Goal: Information Seeking & Learning: Check status

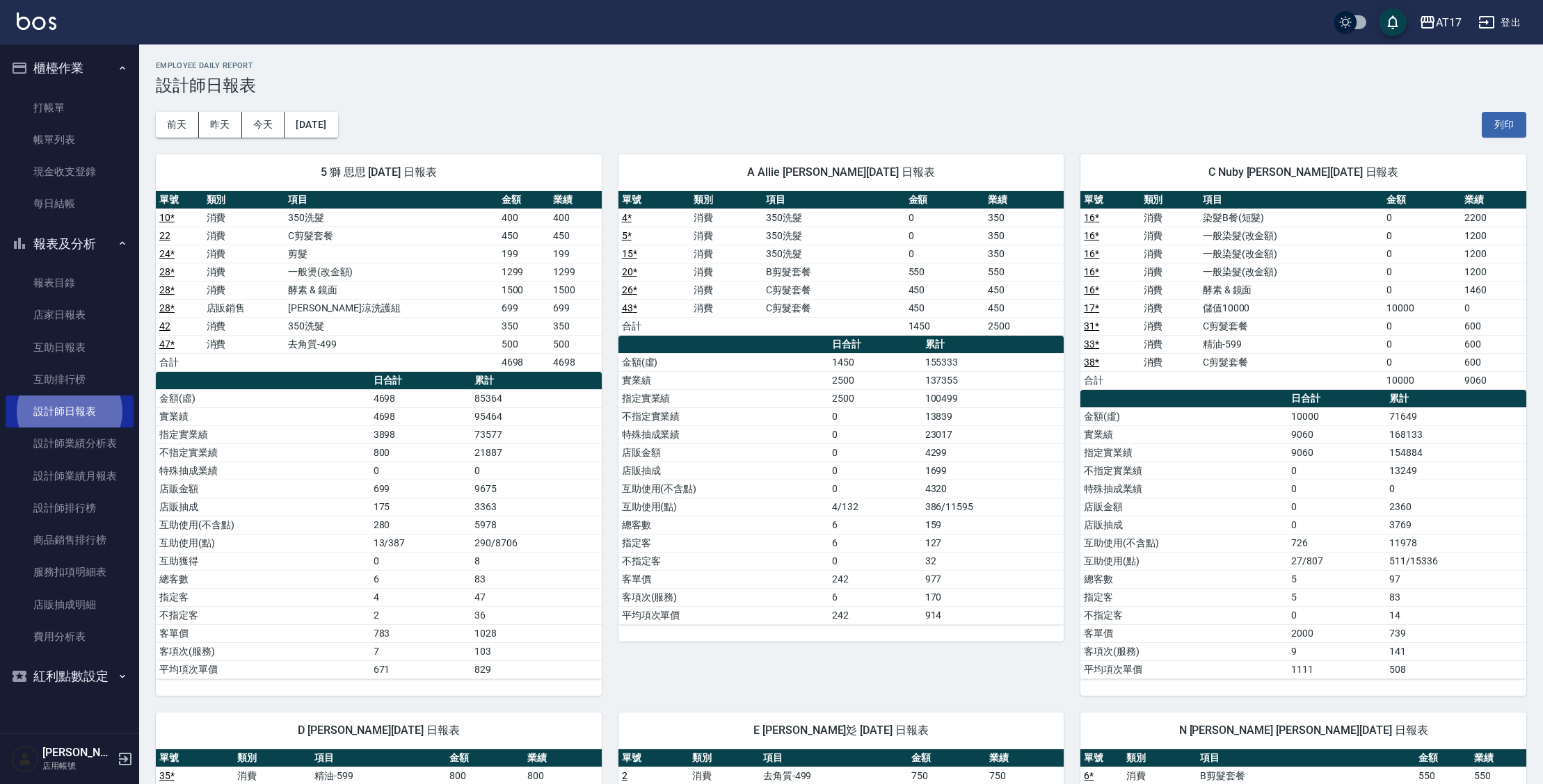
scroll to position [1128, 0]
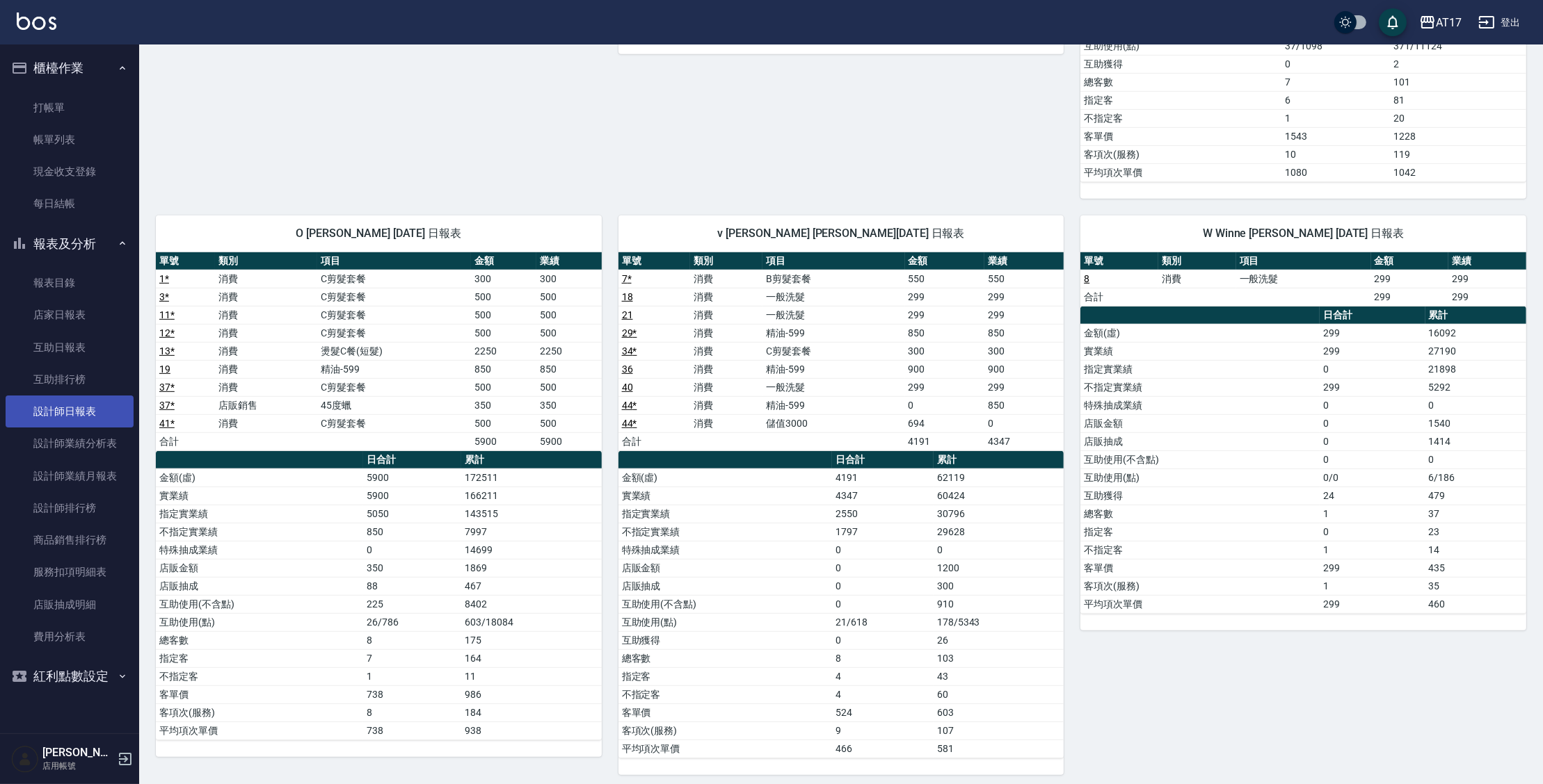
click at [120, 415] on link "設計師日報表" at bounding box center [70, 412] width 128 height 32
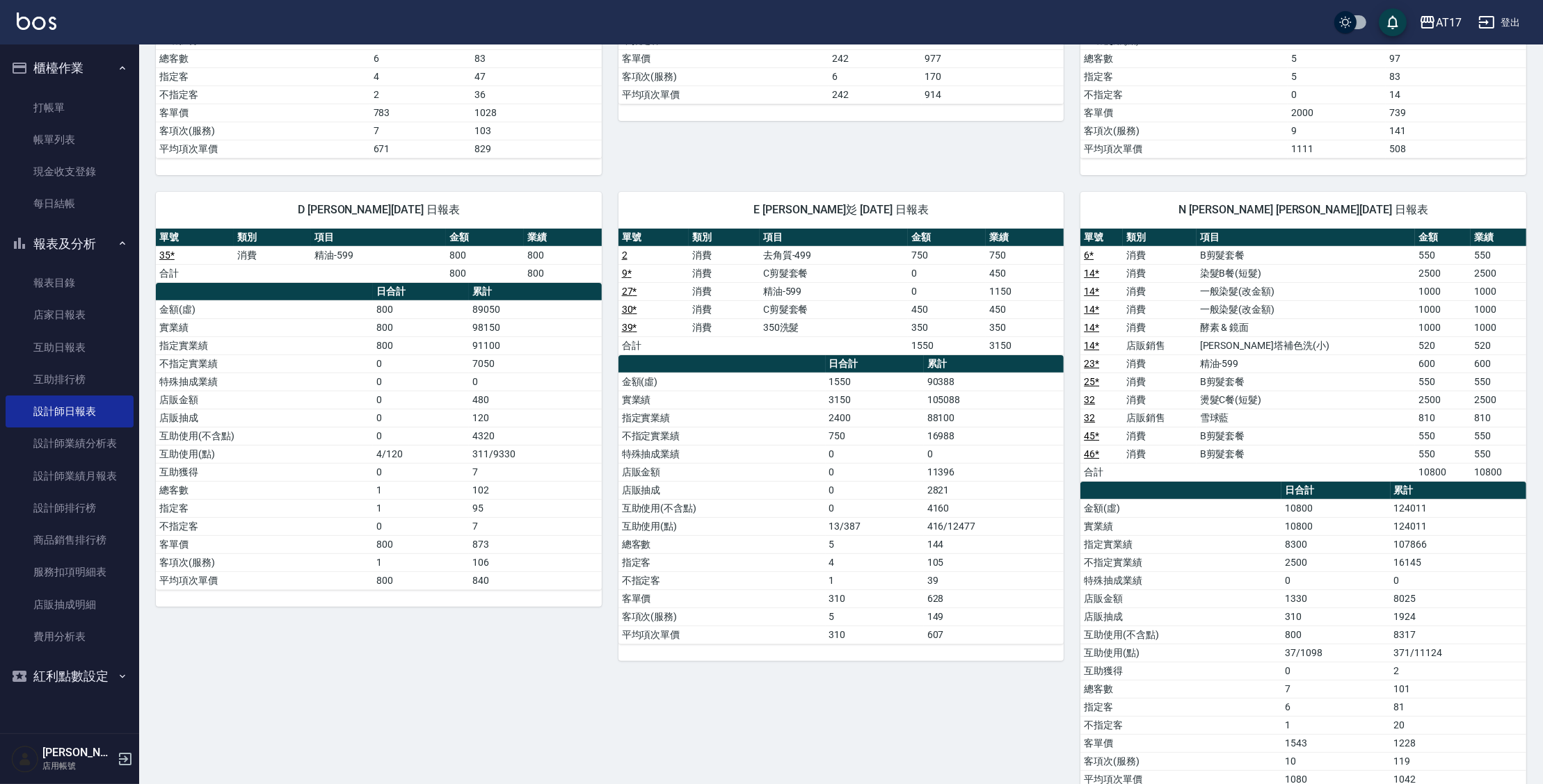
scroll to position [496, 0]
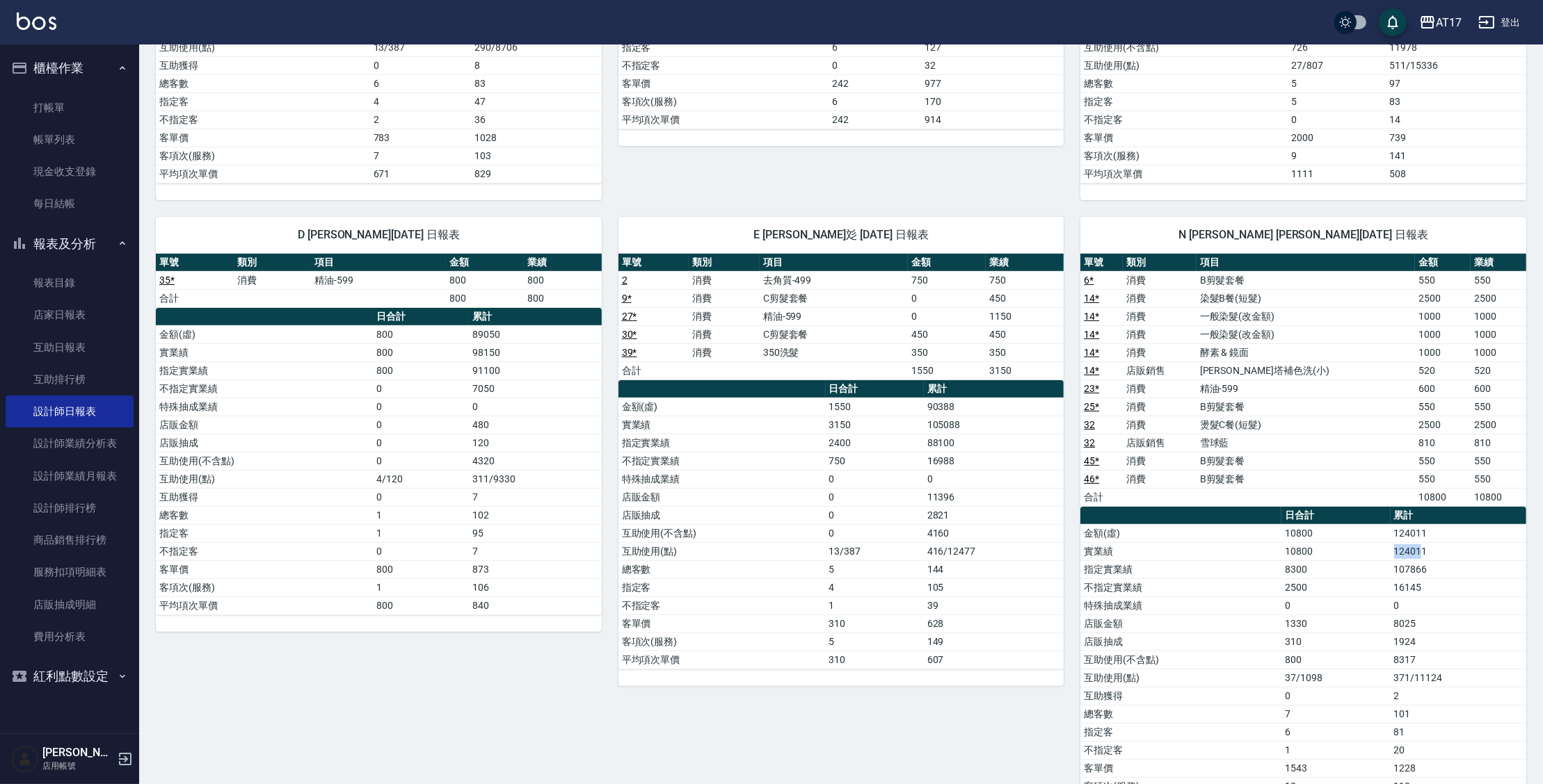
drag, startPoint x: 1424, startPoint y: 549, endPoint x: 1386, endPoint y: 547, distance: 38.1
click at [1386, 547] on tr "實業績 10800 124011" at bounding box center [1303, 552] width 446 height 18
drag, startPoint x: 1391, startPoint y: 547, endPoint x: 1436, endPoint y: 542, distance: 45.3
click at [1436, 543] on tr "實業績 10800 124011" at bounding box center [1303, 552] width 446 height 18
drag, startPoint x: 1428, startPoint y: 562, endPoint x: 1382, endPoint y: 564, distance: 46.0
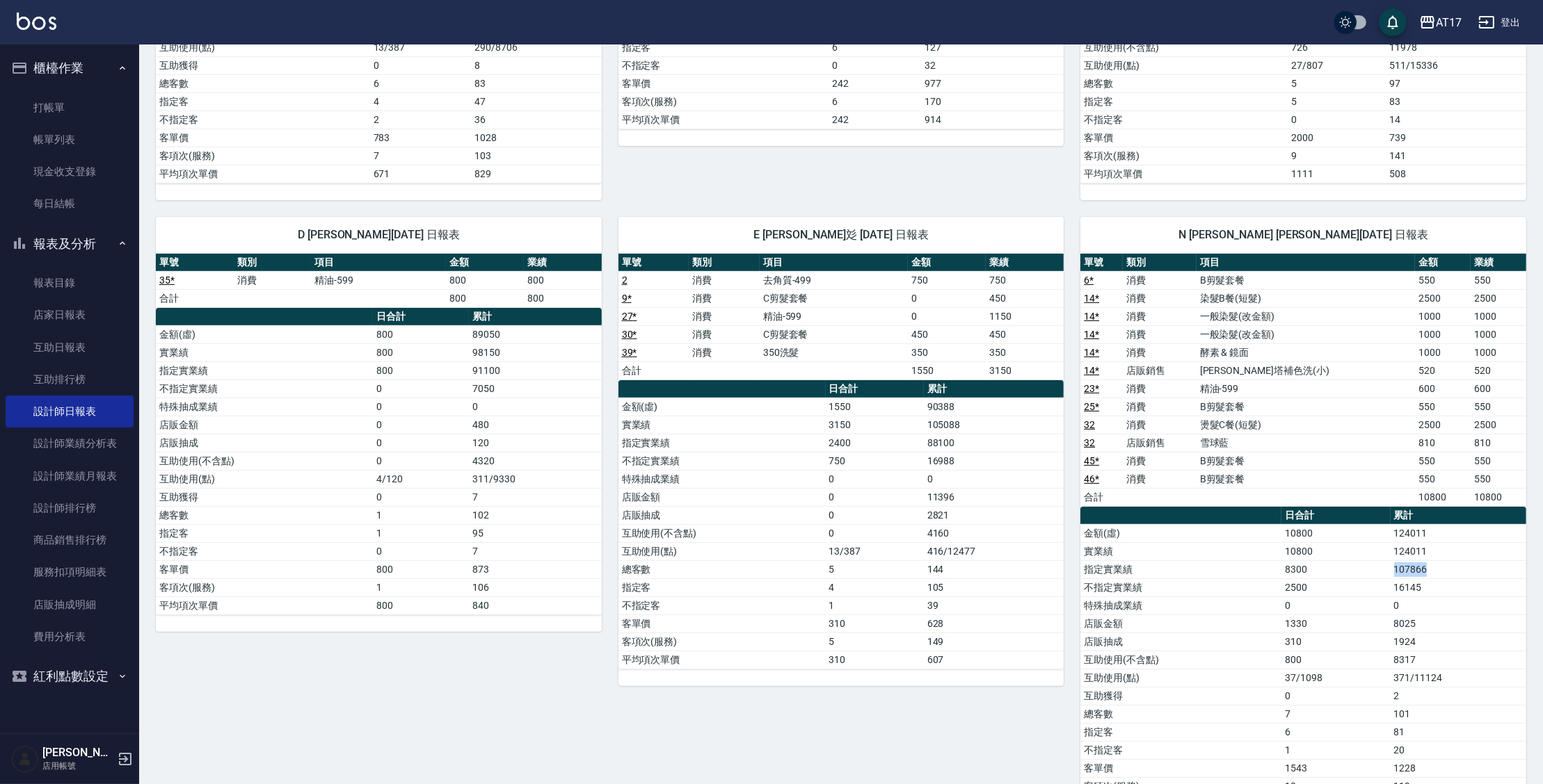
click at [1382, 564] on tr "指定實業績 8300 107866" at bounding box center [1303, 569] width 446 height 18
drag, startPoint x: 1403, startPoint y: 529, endPoint x: 1413, endPoint y: 602, distance: 73.7
click at [1413, 602] on tbody "金額(虛) 10800 124011 實業績 10800 124011 指定實業績 8300 107866 不指定實業績 2500 16145 特殊抽成業績 …" at bounding box center [1303, 668] width 446 height 289
click at [1462, 579] on td "16145" at bounding box center [1459, 587] width 135 height 18
drag, startPoint x: 1419, startPoint y: 543, endPoint x: 1358, endPoint y: 566, distance: 65.2
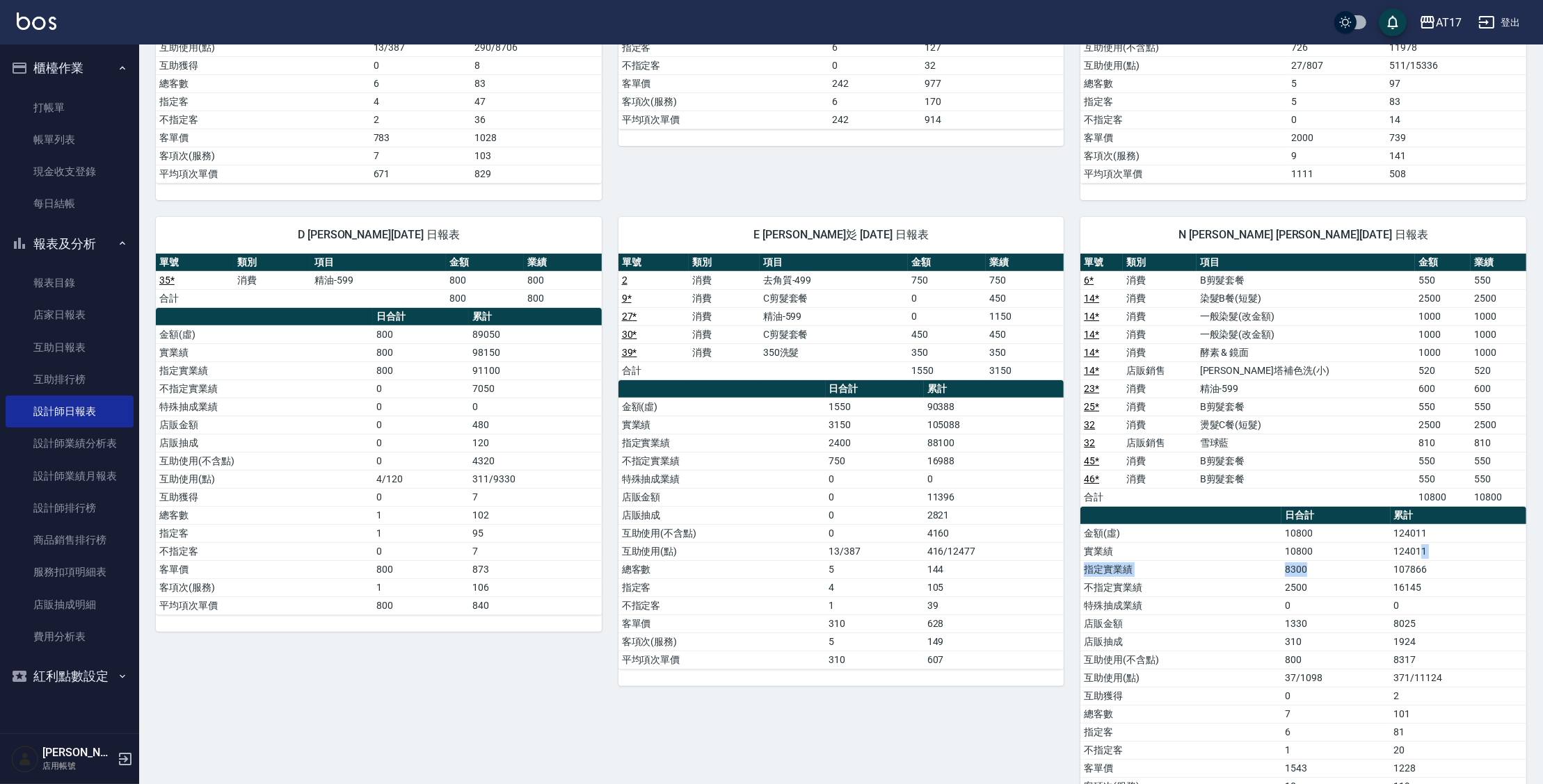
click at [1358, 566] on tbody "金額(虛) 10800 124011 實業績 10800 124011 指定實業績 8300 107866 不指定實業績 2500 16145 特殊抽成業績 …" at bounding box center [1303, 668] width 446 height 289
drag, startPoint x: 1375, startPoint y: 556, endPoint x: 1384, endPoint y: 559, distance: 9.5
click at [1378, 562] on tbody "金額(虛) 10800 124011 實業績 10800 124011 指定實業績 8300 107866 不指定實業績 2500 16145 特殊抽成業績 …" at bounding box center [1303, 668] width 446 height 289
click at [1390, 550] on td "10800" at bounding box center [1335, 552] width 109 height 18
drag, startPoint x: 1398, startPoint y: 549, endPoint x: 1436, endPoint y: 593, distance: 58.1
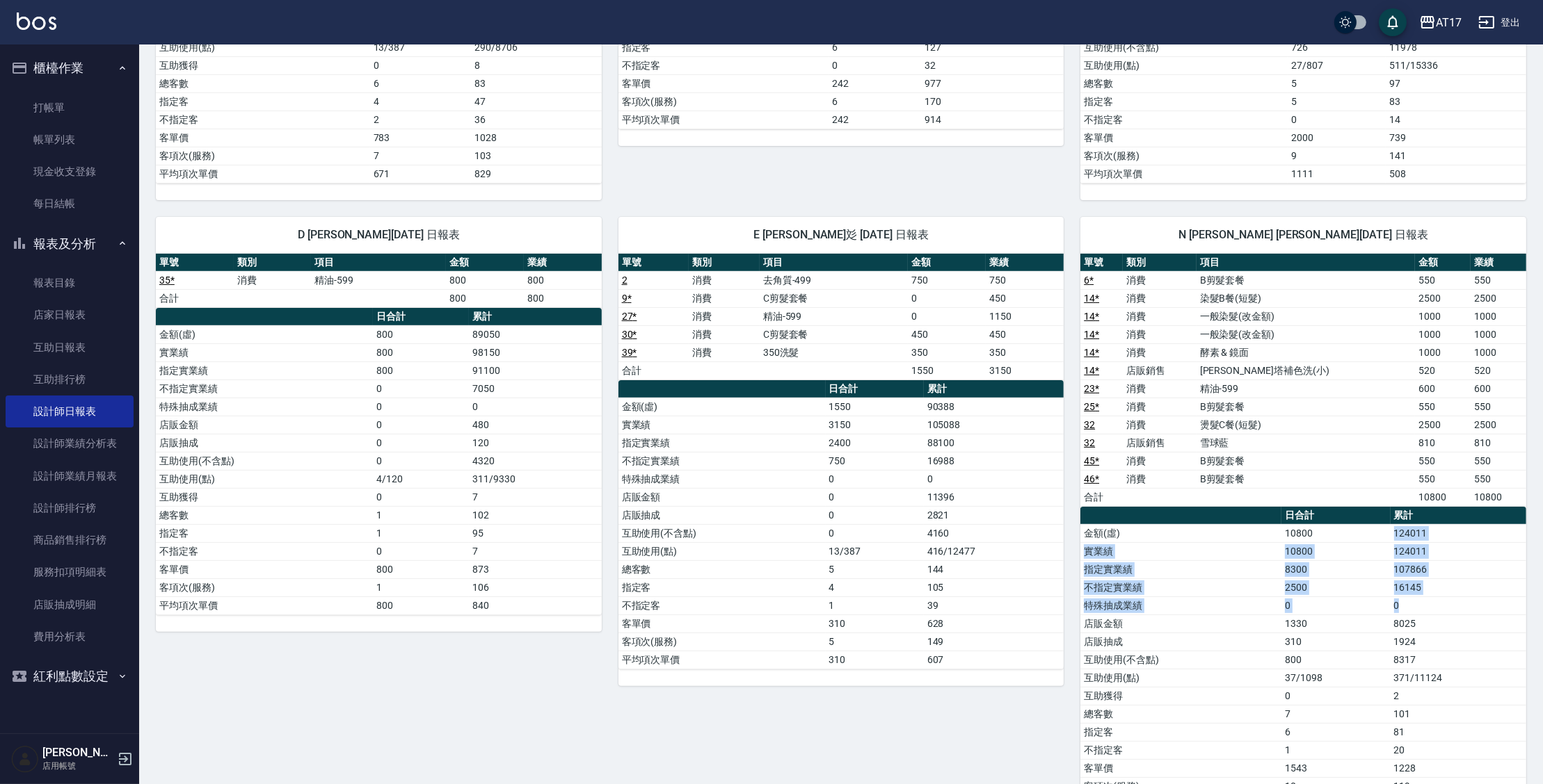
click at [1426, 599] on tbody "金額(虛) 10800 124011 實業績 10800 124011 指定實業績 8300 107866 不指定實業績 2500 16145 特殊抽成業績 …" at bounding box center [1303, 668] width 446 height 289
click at [1467, 572] on td "107866" at bounding box center [1459, 569] width 135 height 18
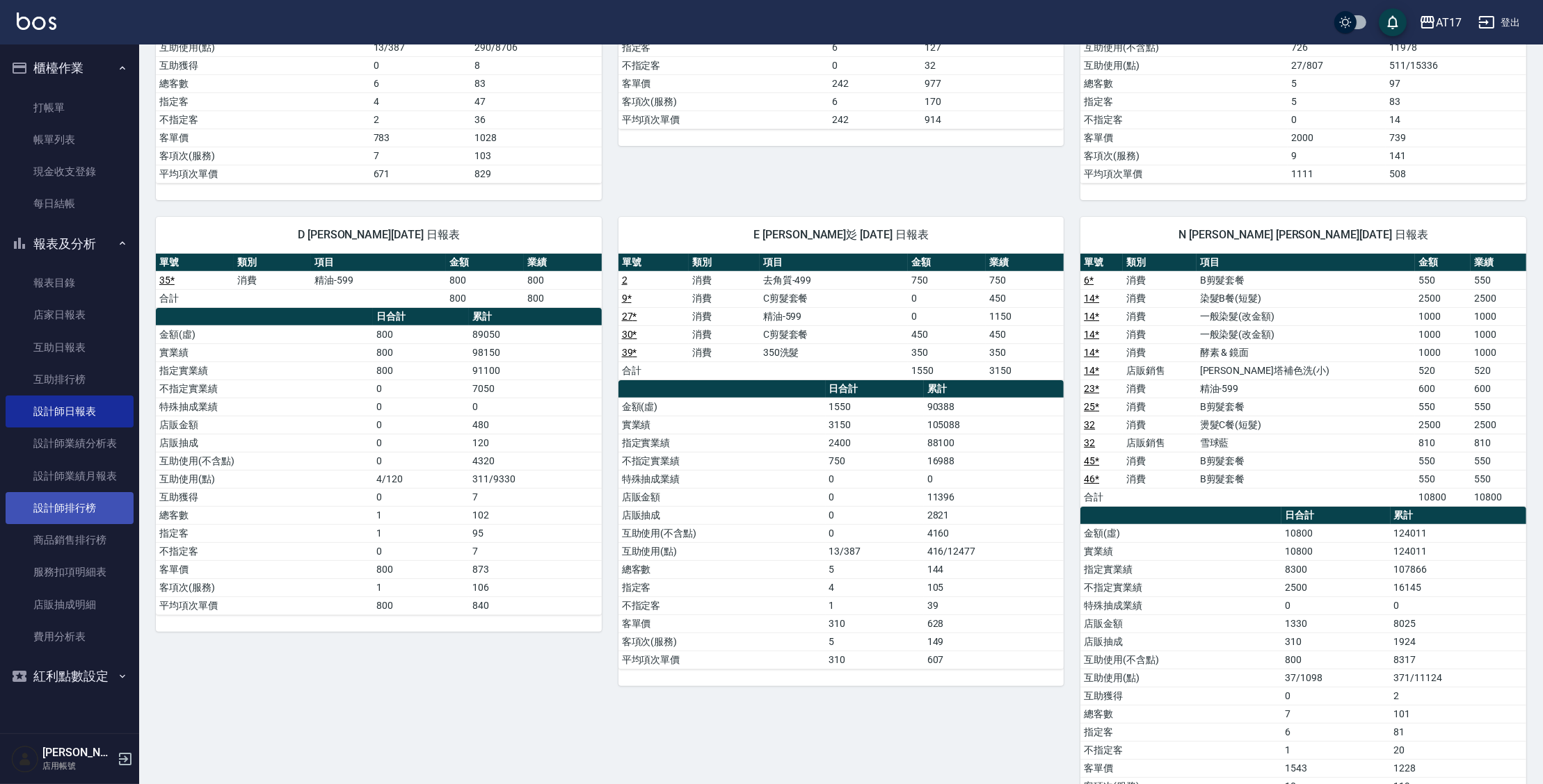
click at [103, 504] on link "設計師排行榜" at bounding box center [70, 508] width 128 height 32
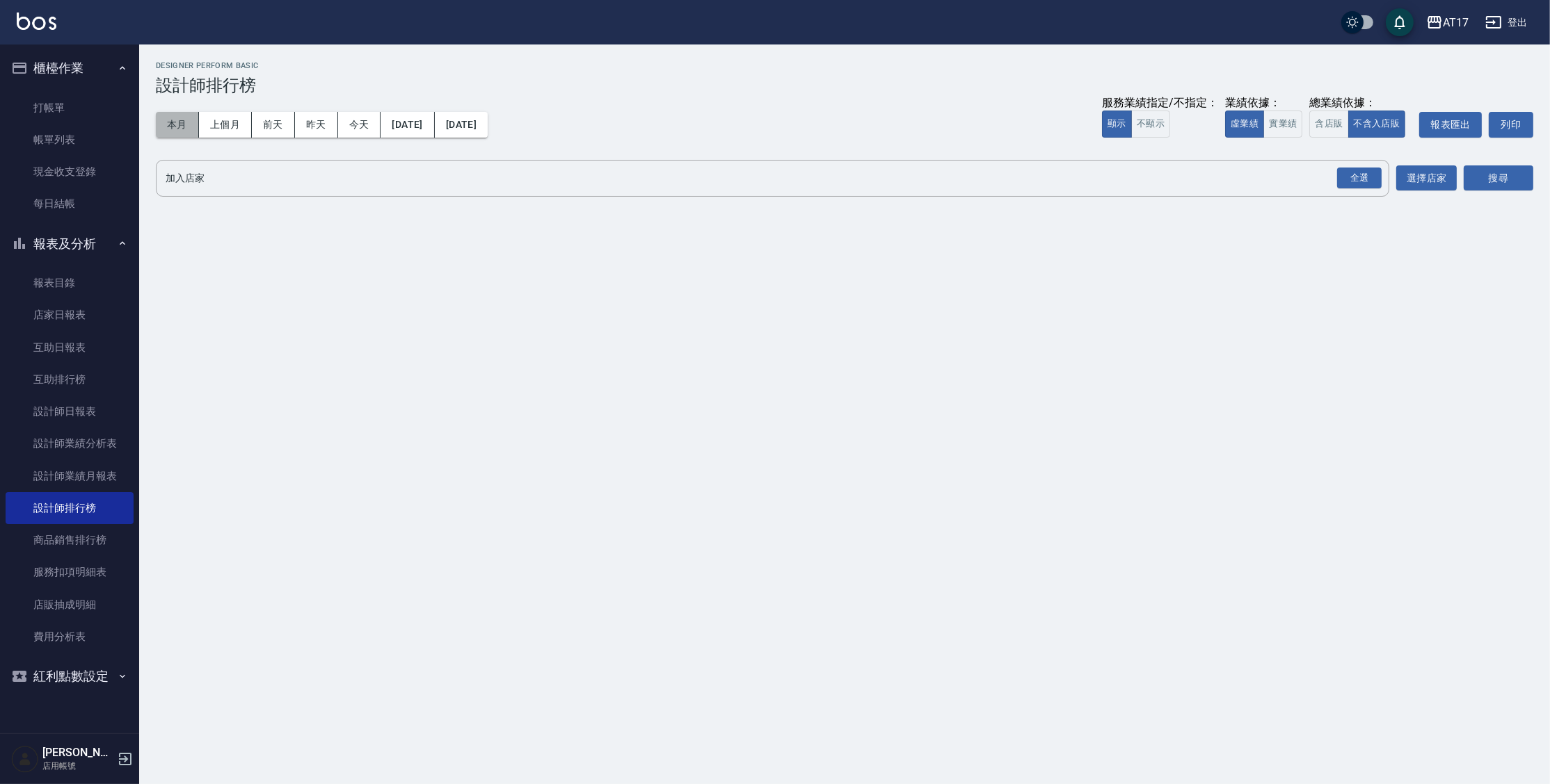
click at [162, 127] on button "本月" at bounding box center [177, 124] width 43 height 25
click at [1274, 126] on button "實業績" at bounding box center [1283, 124] width 39 height 27
click at [1343, 177] on div "全選" at bounding box center [1359, 178] width 44 height 22
click at [1501, 183] on button "搜尋" at bounding box center [1498, 179] width 70 height 25
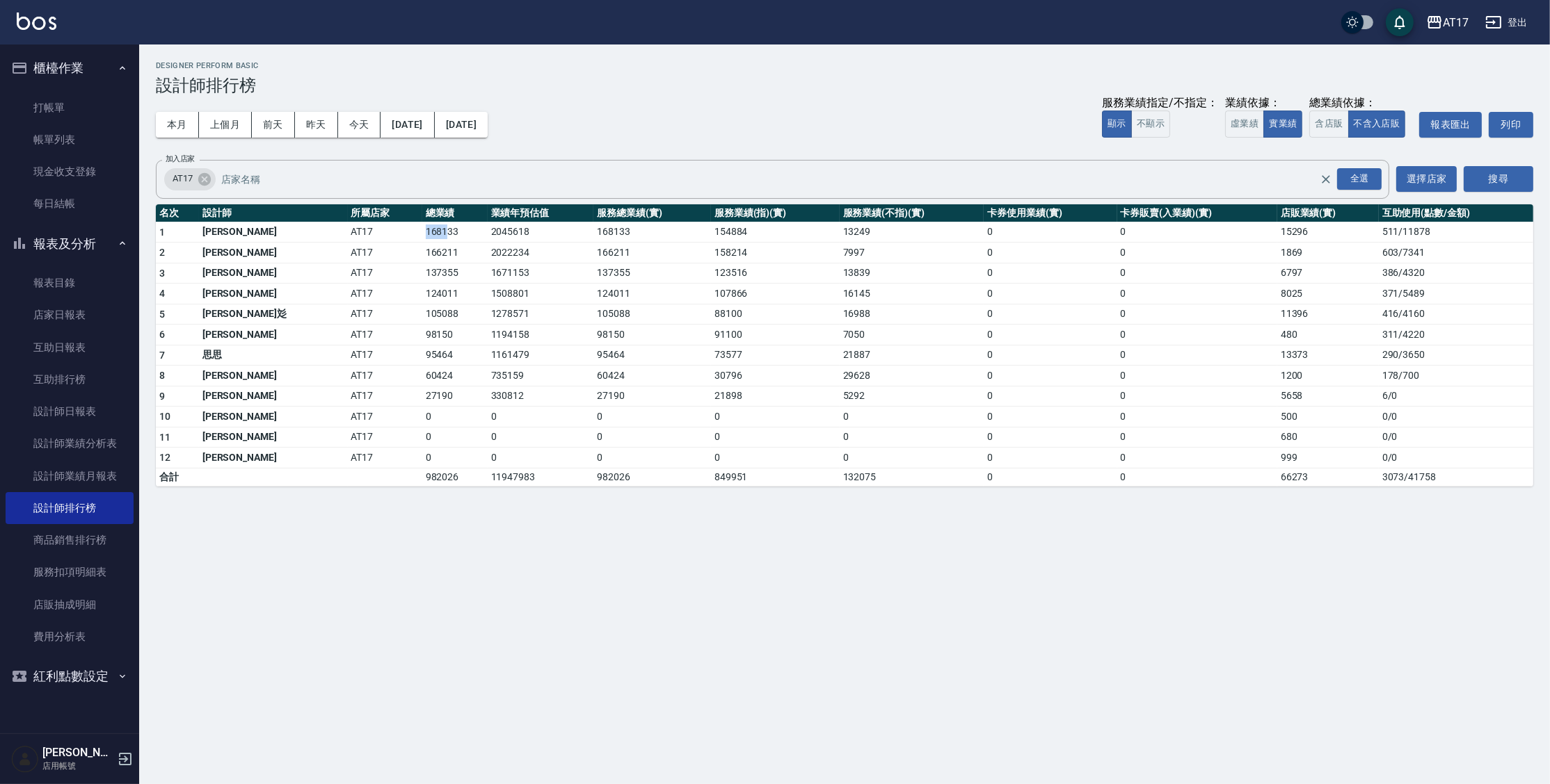
drag, startPoint x: 371, startPoint y: 232, endPoint x: 345, endPoint y: 233, distance: 26.0
click at [423, 233] on td "168133" at bounding box center [455, 231] width 66 height 21
click at [63, 342] on link "互助日報表" at bounding box center [70, 348] width 128 height 32
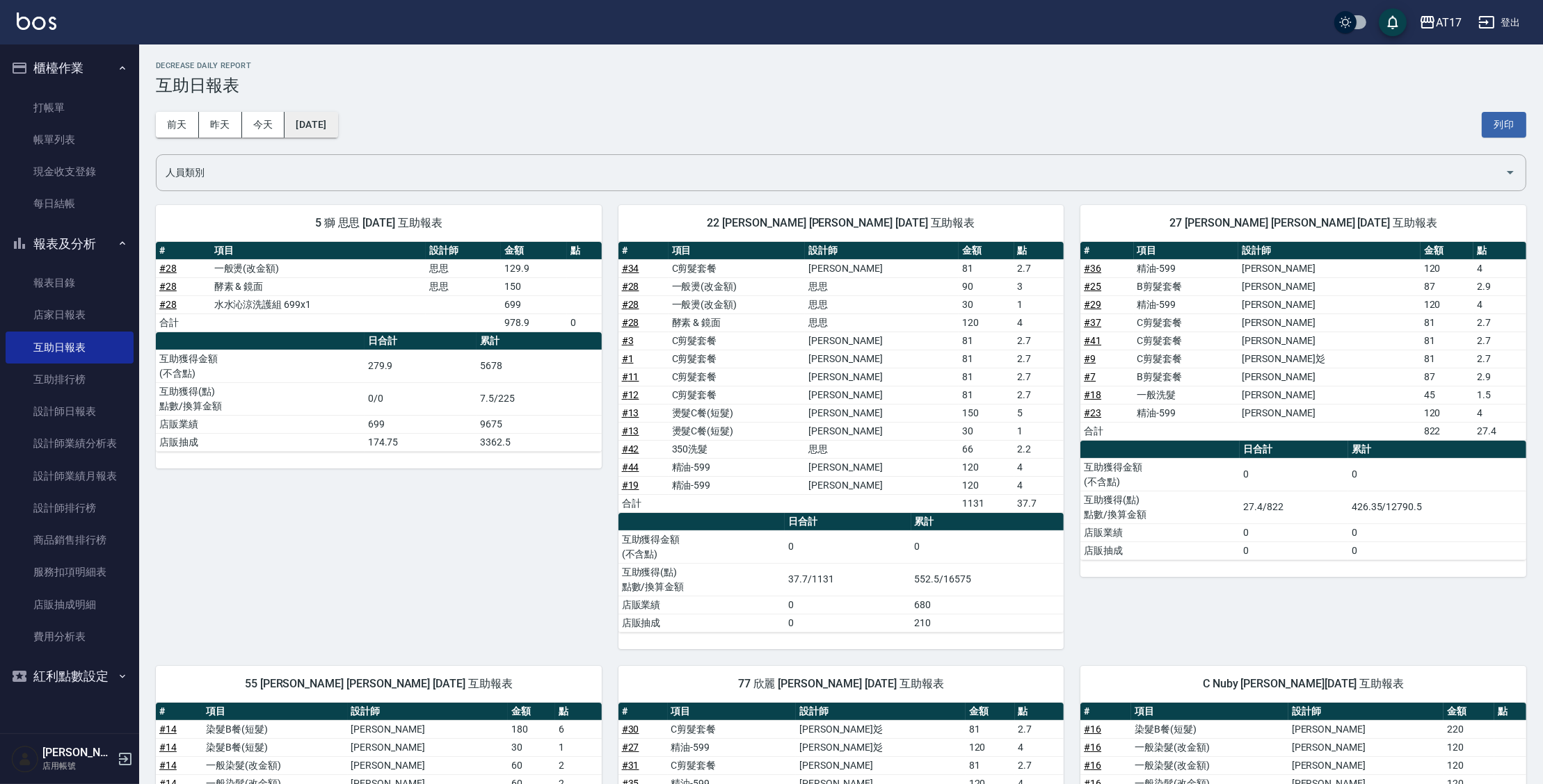
click at [315, 130] on button "[DATE]" at bounding box center [311, 124] width 53 height 25
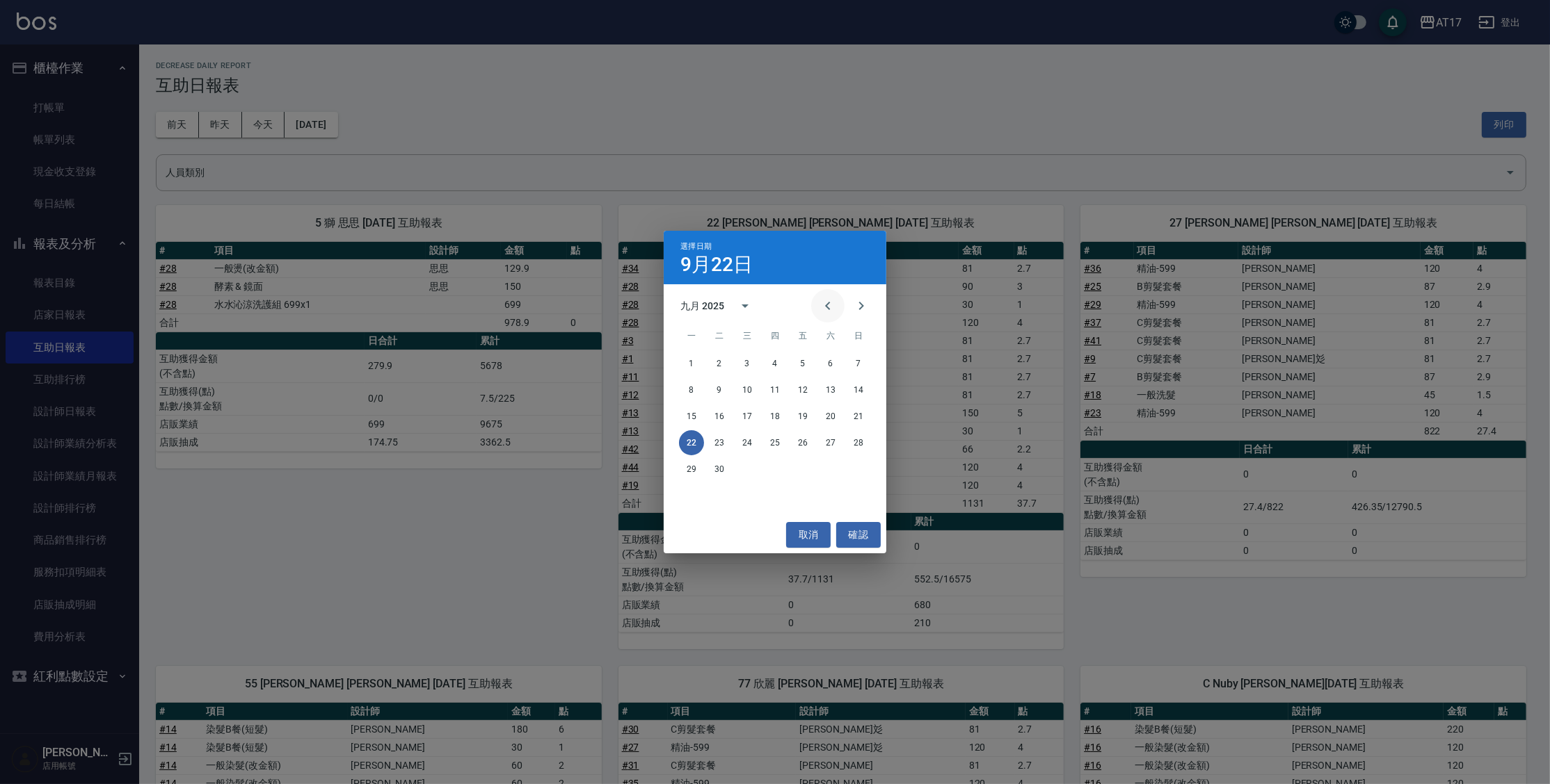
click at [828, 311] on icon "Previous month" at bounding box center [827, 306] width 17 height 17
drag, startPoint x: 814, startPoint y: 443, endPoint x: 804, endPoint y: 444, distance: 10.0
click at [812, 443] on button "22" at bounding box center [803, 443] width 25 height 25
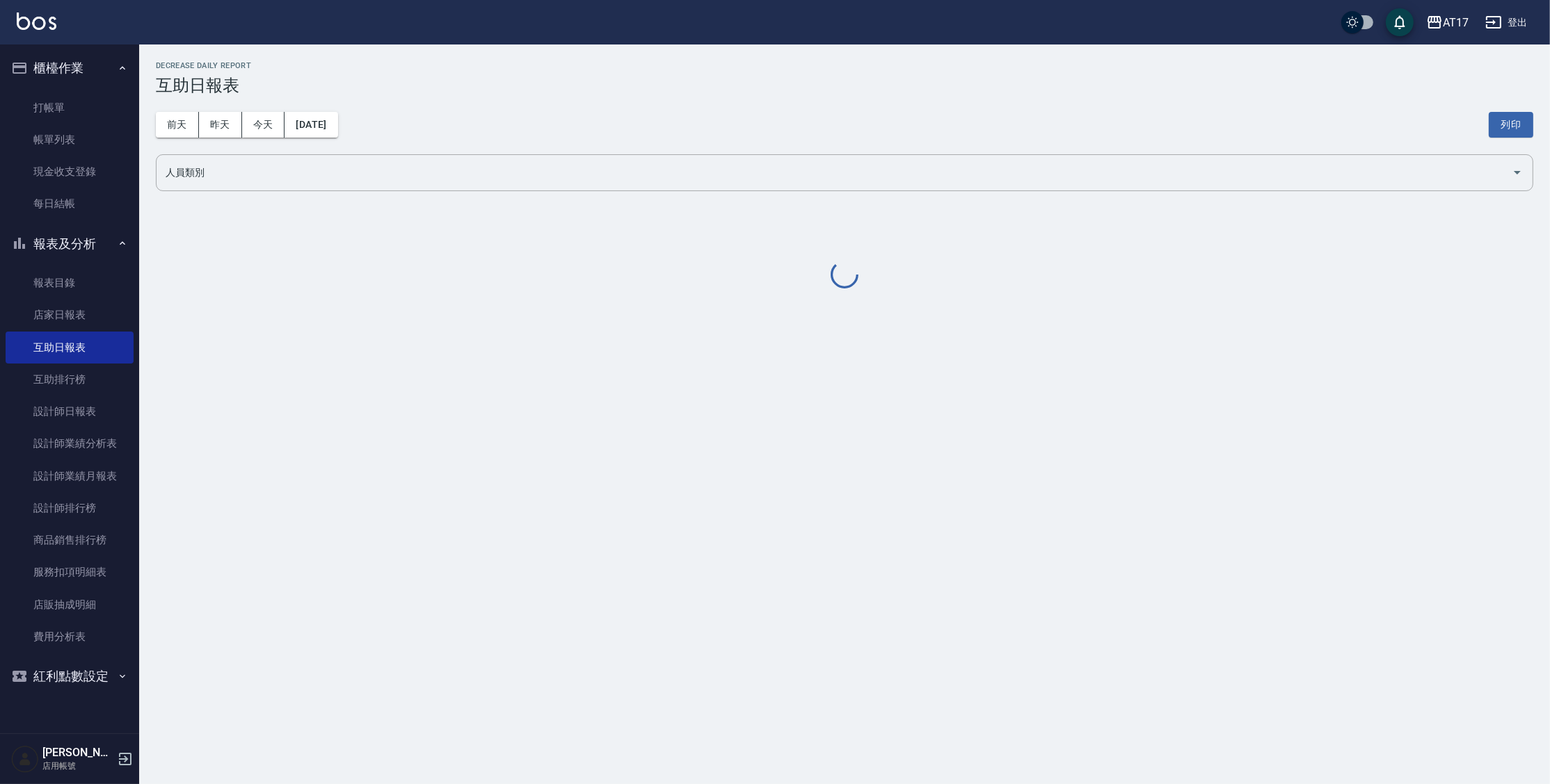
click at [804, 444] on div "AT17 [DATE] 互助日報表 列印時間： [DATE][PHONE_NUMBER]:08 Decrease Daily Report 互助日報表 [DA…" at bounding box center [775, 392] width 1550 height 784
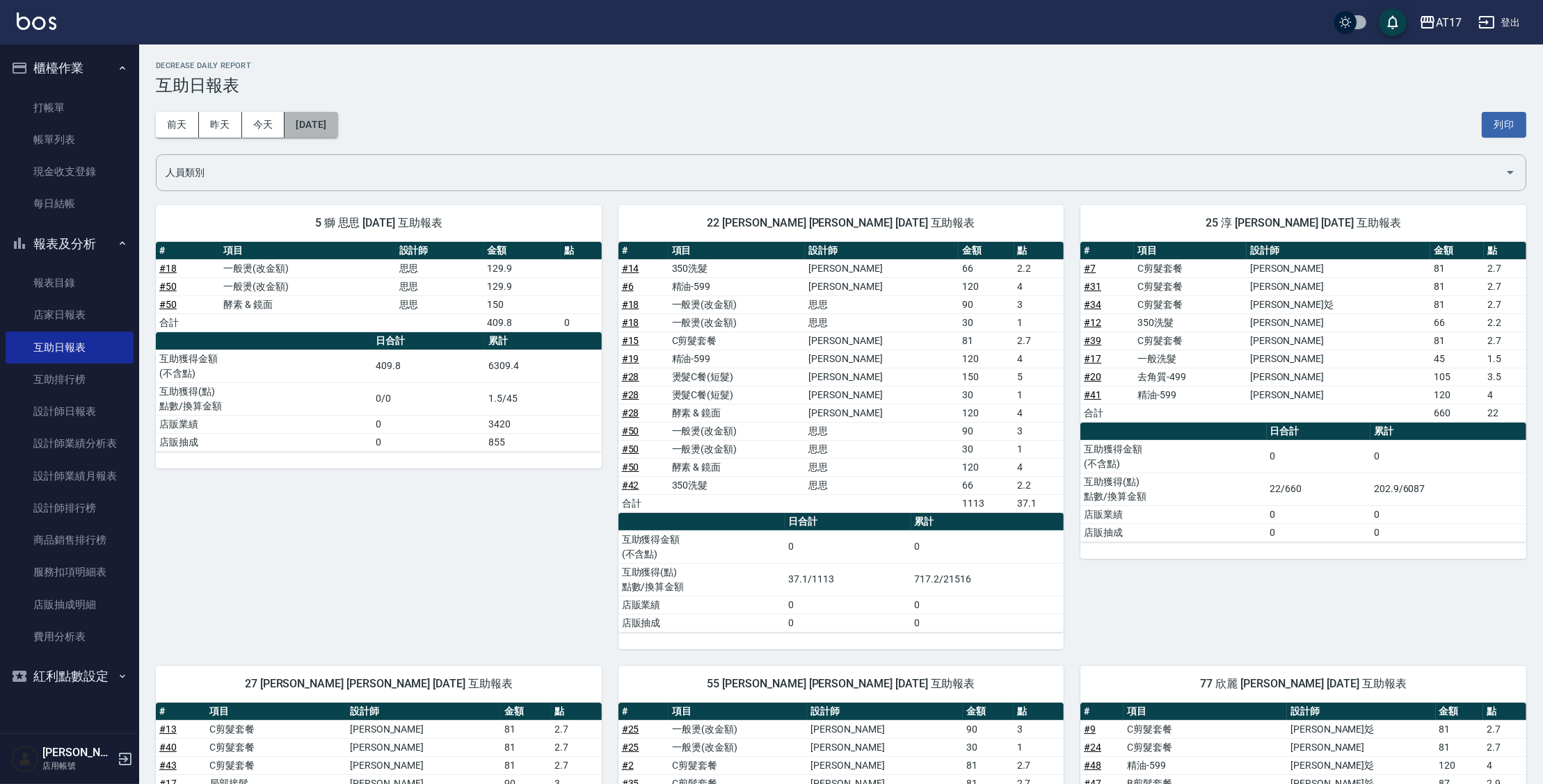
click at [323, 119] on button "[DATE]" at bounding box center [311, 124] width 53 height 25
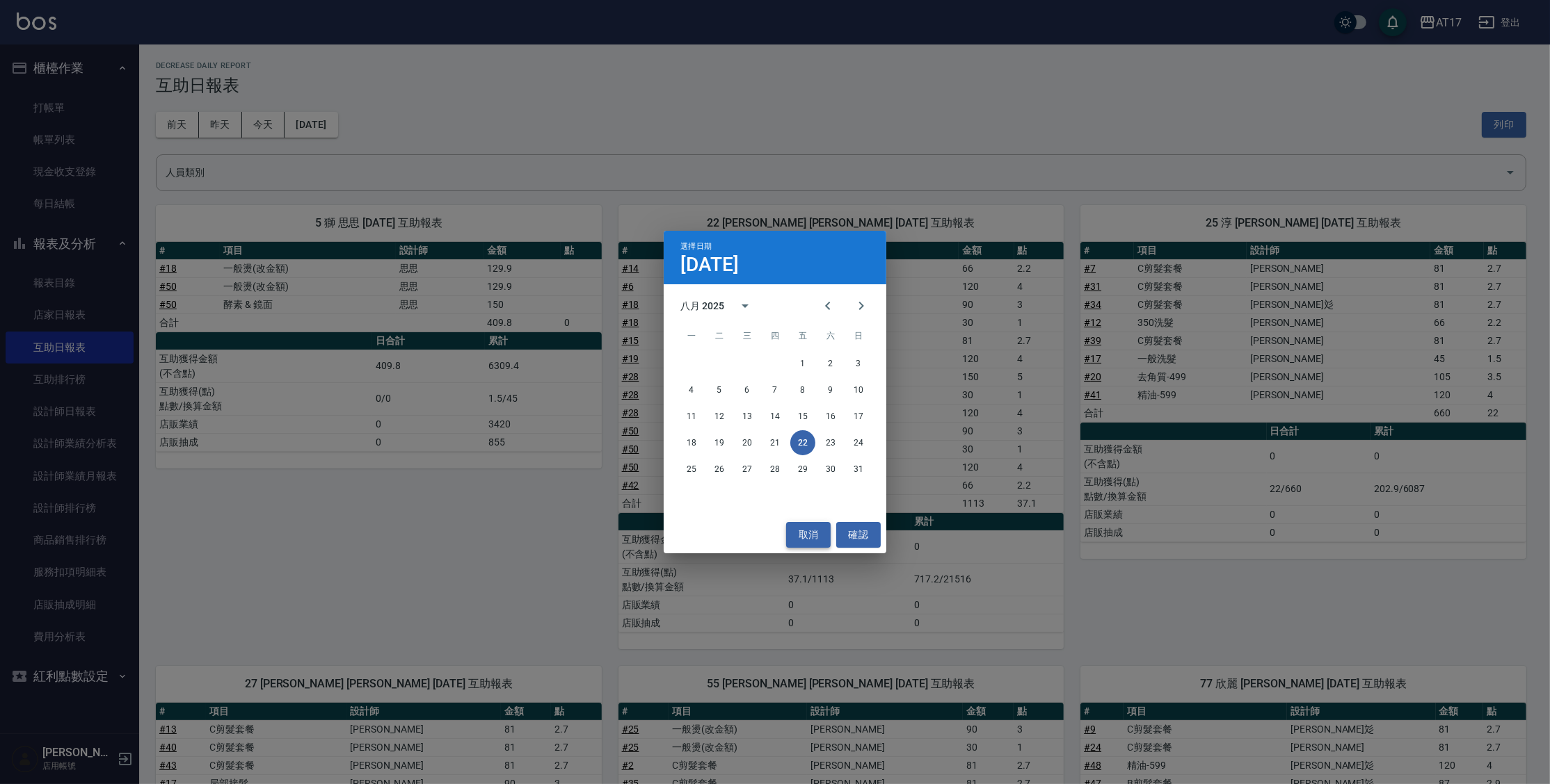
click at [806, 536] on button "取消" at bounding box center [808, 535] width 44 height 25
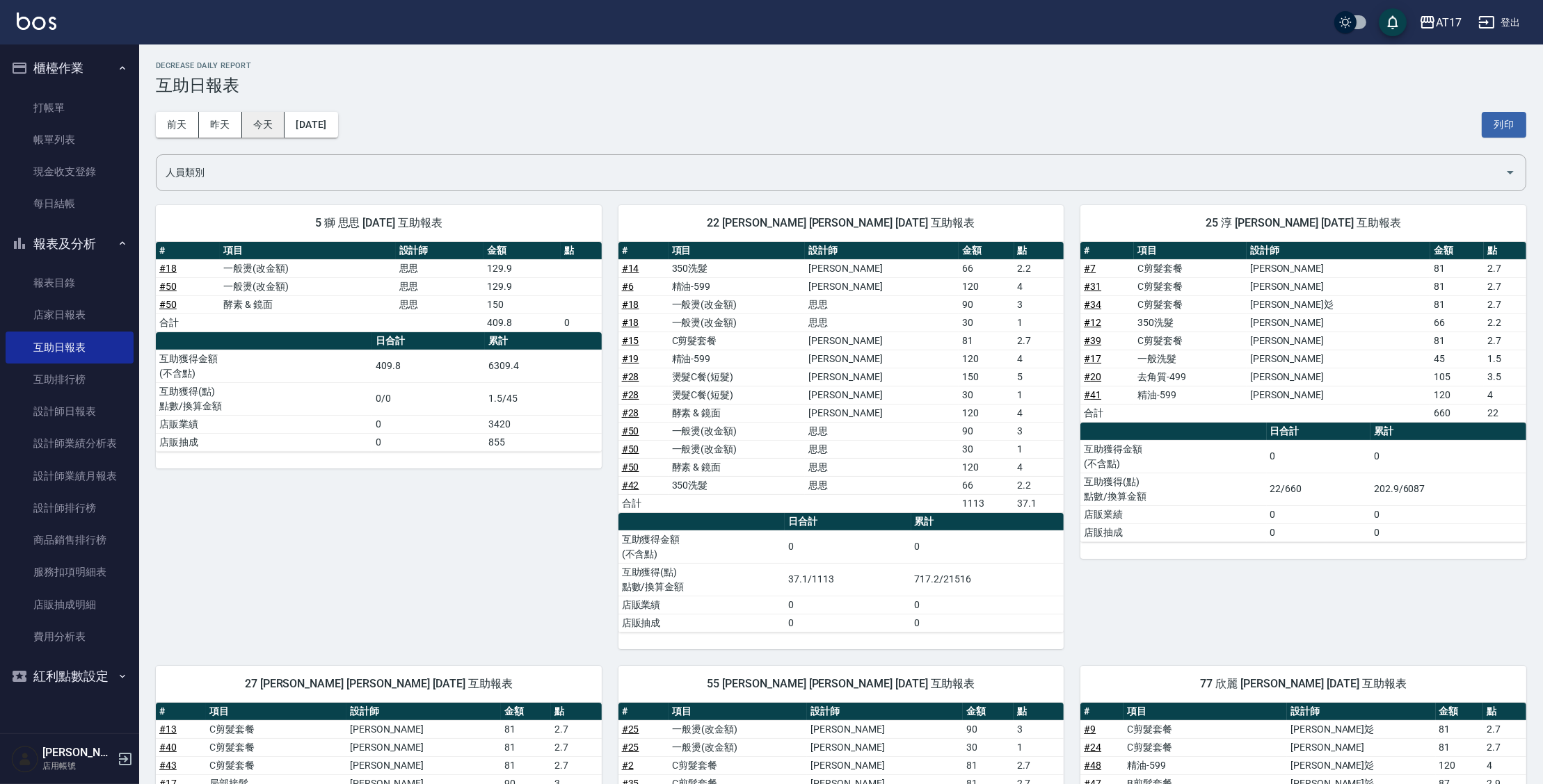
click at [252, 122] on button "今天" at bounding box center [264, 124] width 43 height 25
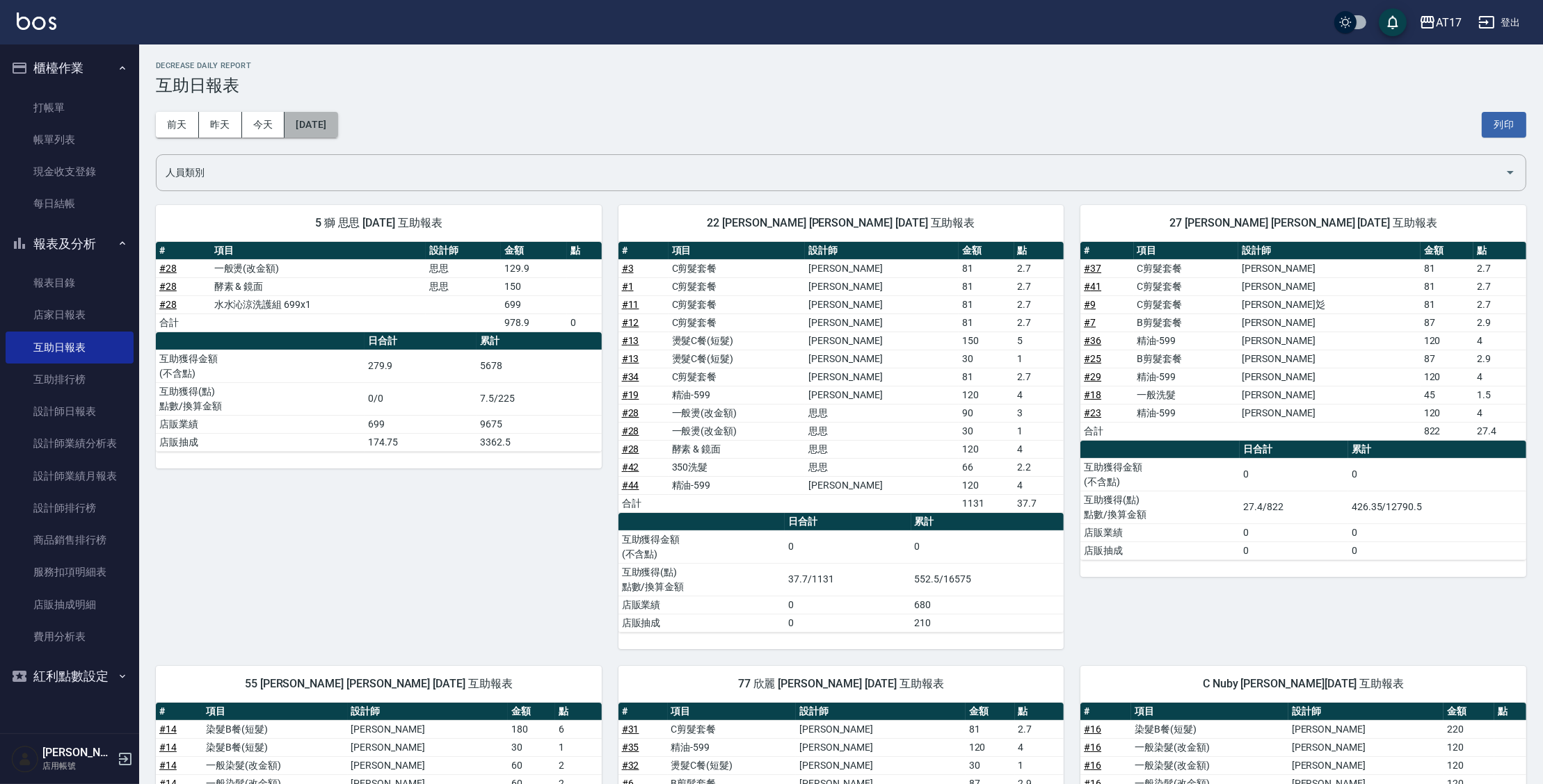
click at [330, 135] on button "[DATE]" at bounding box center [311, 124] width 53 height 25
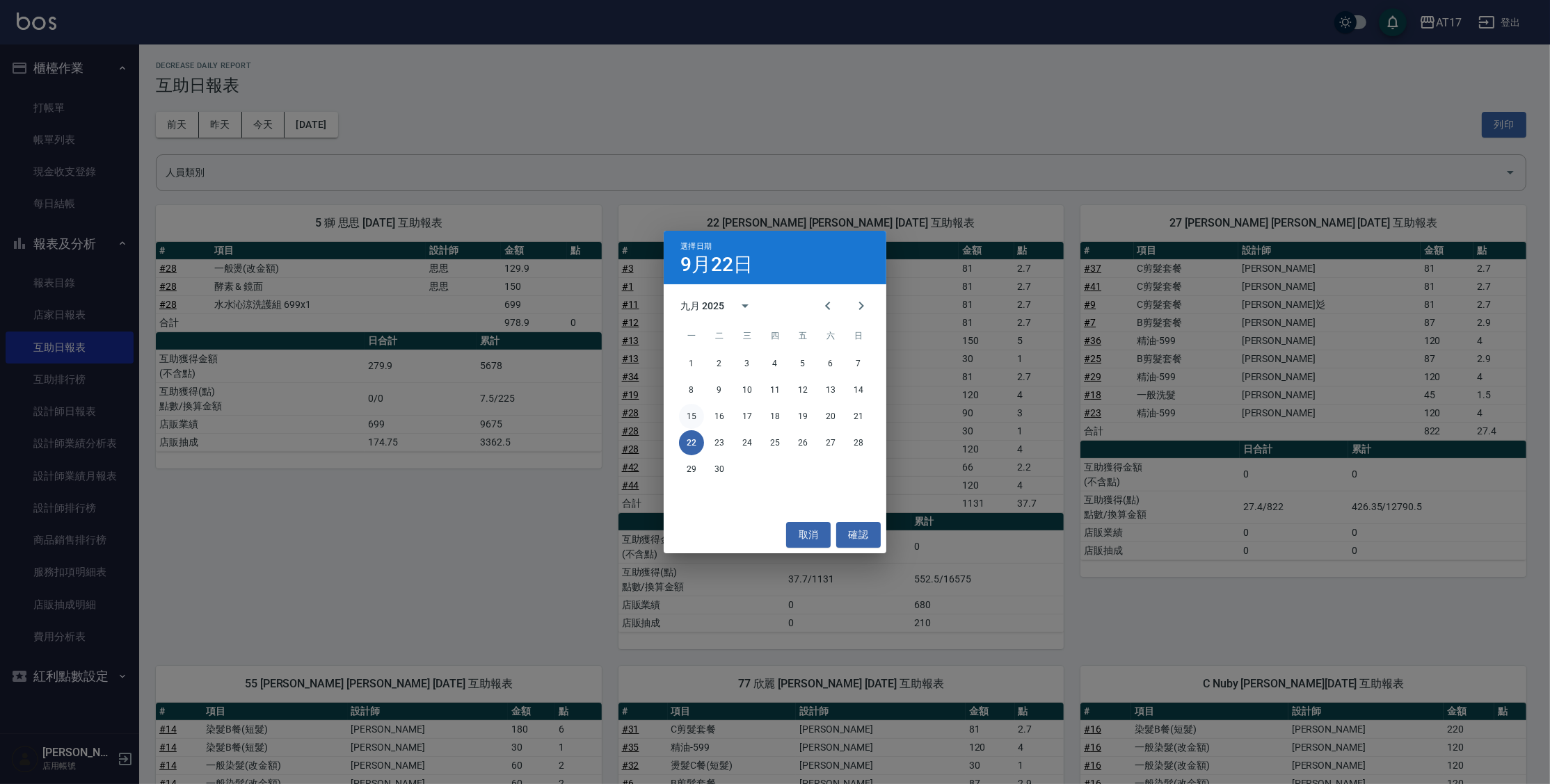
click at [695, 421] on button "15" at bounding box center [692, 416] width 25 height 25
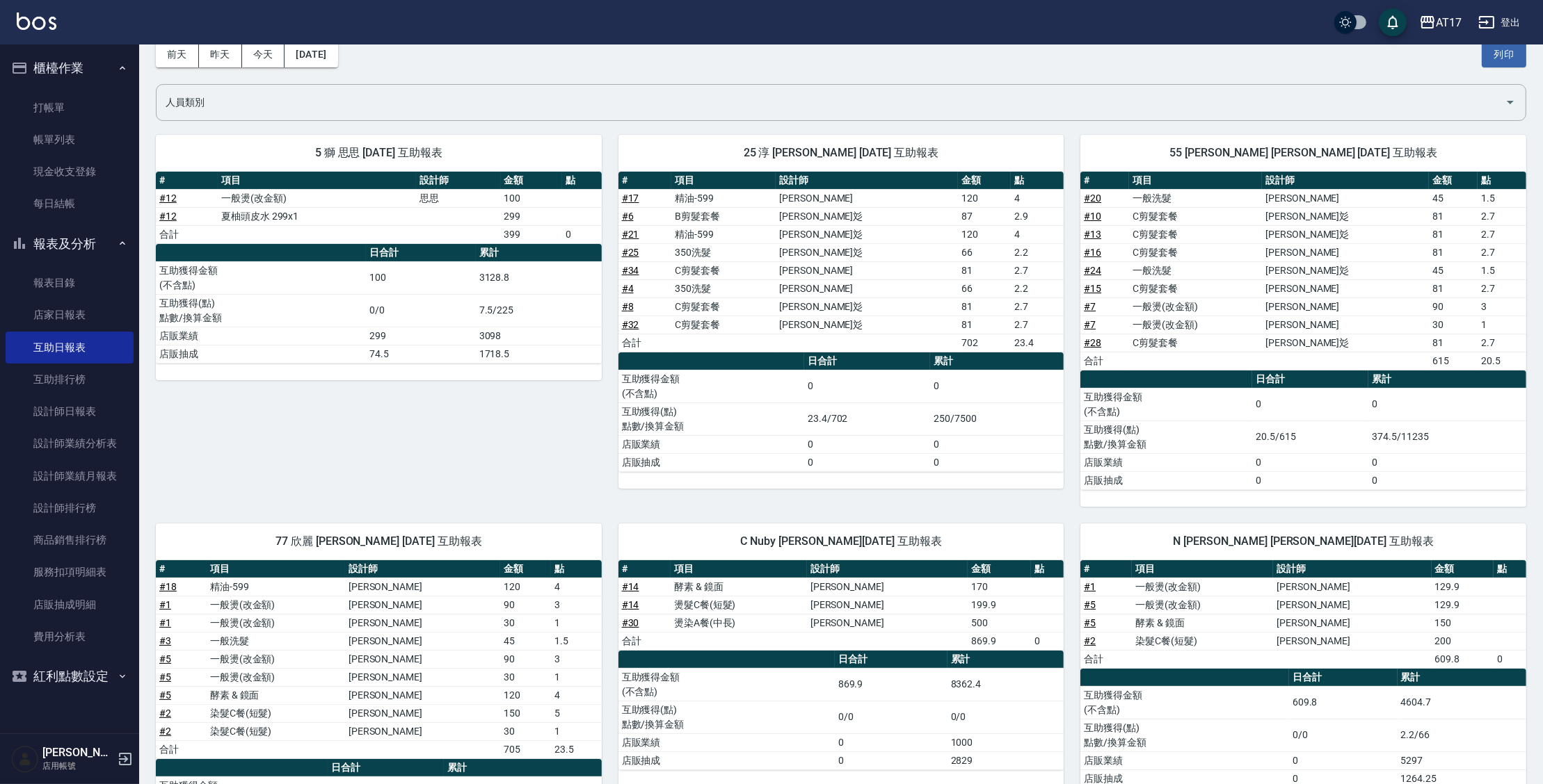
scroll to position [71, 0]
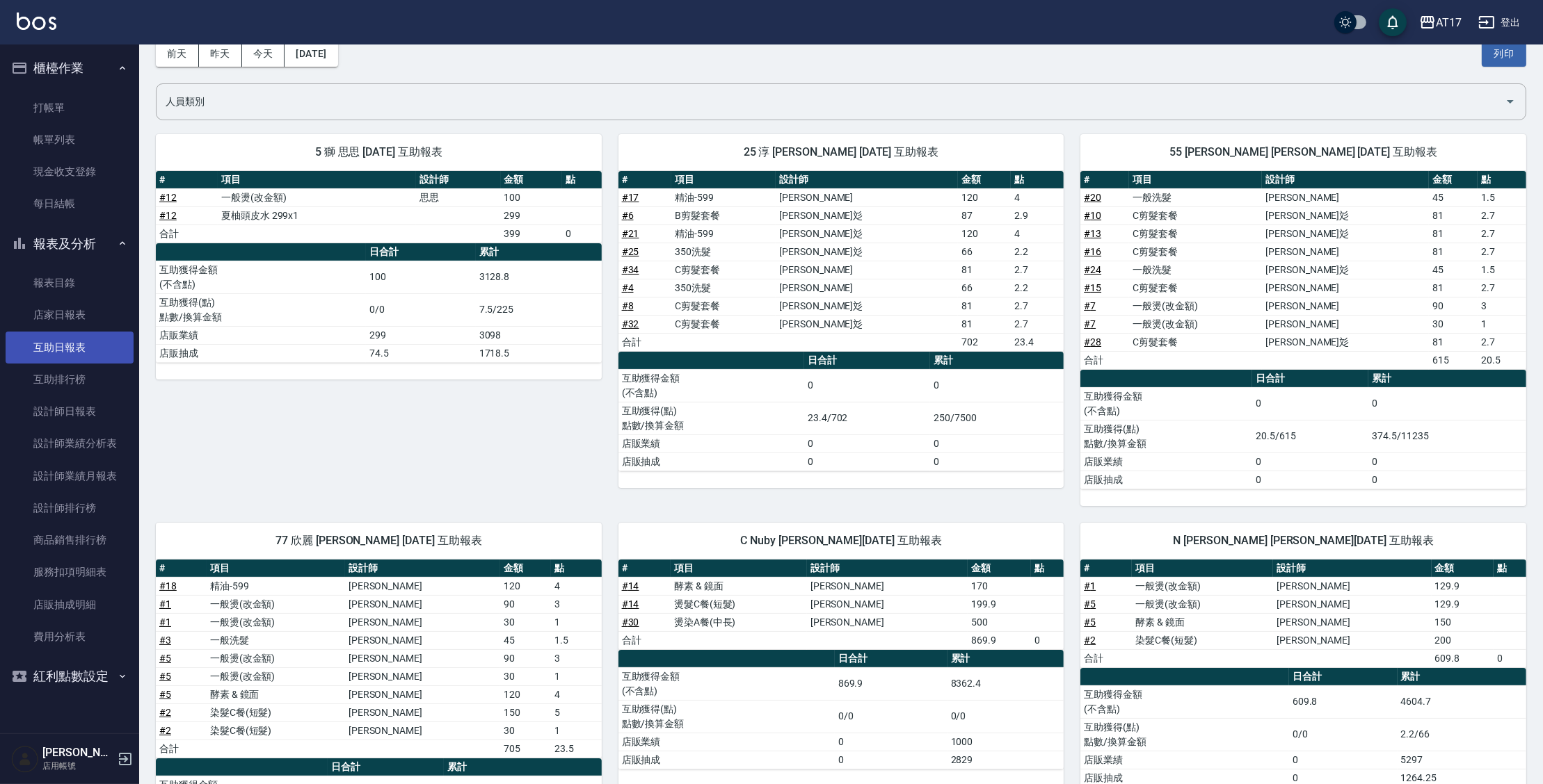
click at [89, 347] on link "互助日報表" at bounding box center [70, 348] width 128 height 32
click at [267, 56] on button "今天" at bounding box center [264, 54] width 43 height 25
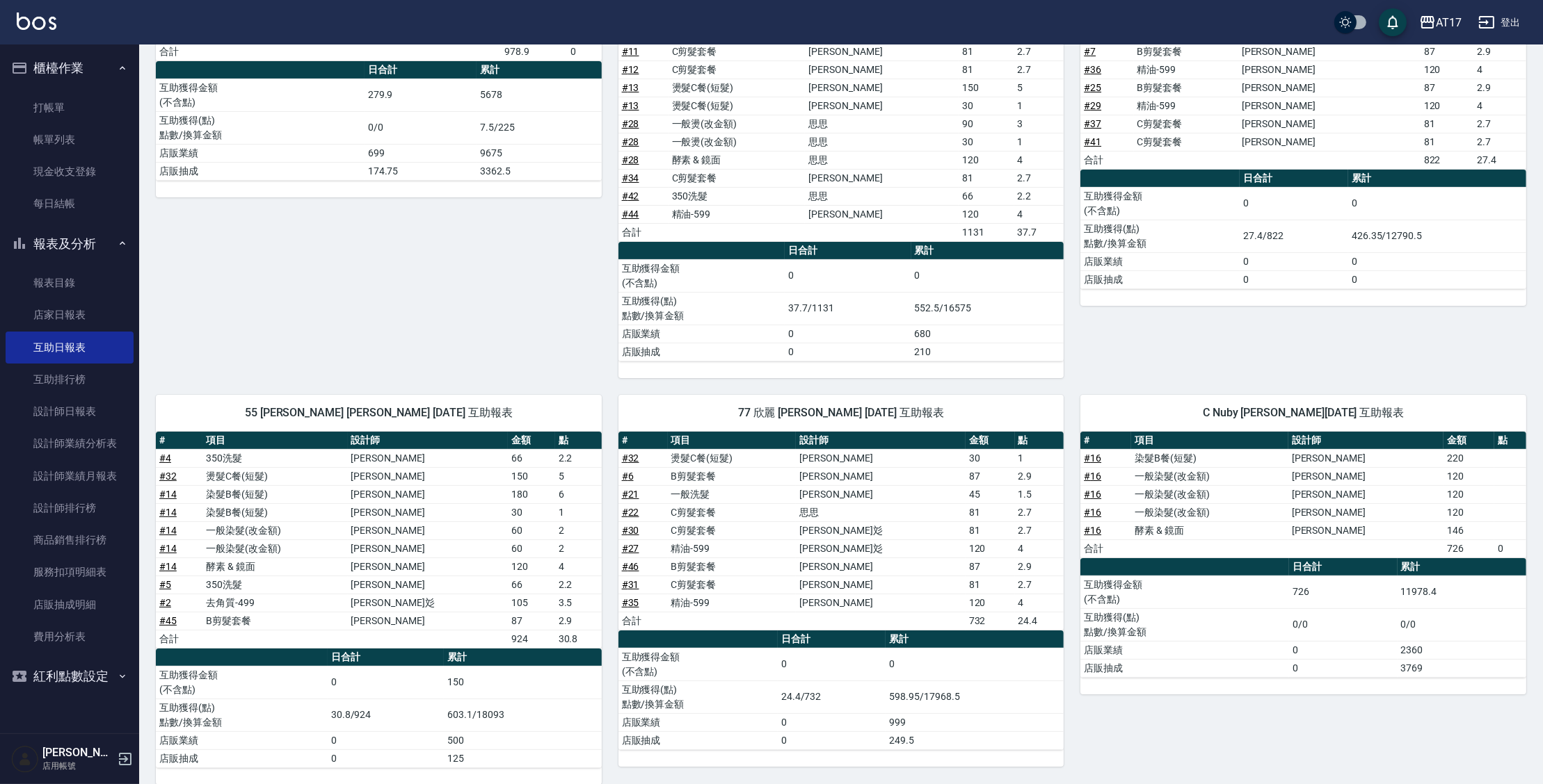
scroll to position [278, 0]
